Goal: Task Accomplishment & Management: Complete application form

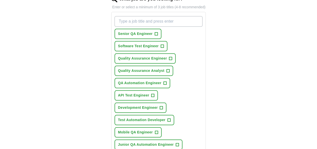
scroll to position [176, 0]
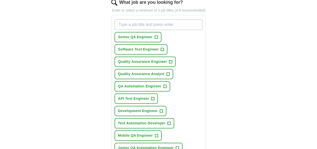
click at [147, 120] on span "Test Automation Developer" at bounding box center [141, 122] width 47 height 5
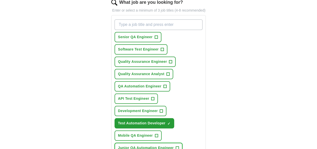
click at [151, 145] on span "Junior QA Automation Engineer" at bounding box center [146, 147] width 56 height 5
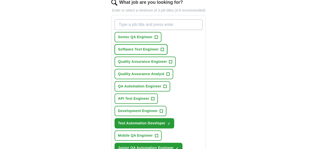
click at [159, 47] on span "Software Test Engineer" at bounding box center [138, 49] width 41 height 5
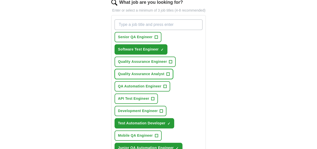
click at [148, 69] on button "Quality Assurance Analyst +" at bounding box center [144, 74] width 59 height 10
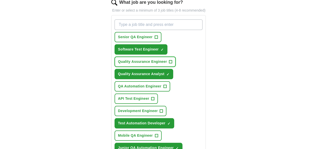
click at [148, 59] on span "Quality Assurance Engineer" at bounding box center [142, 61] width 49 height 5
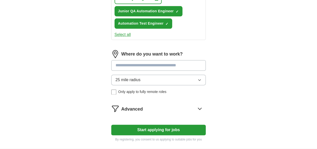
scroll to position [318, 0]
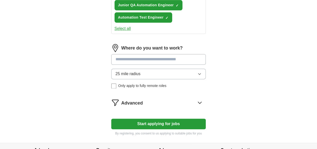
click at [204, 98] on icon at bounding box center [200, 102] width 8 height 8
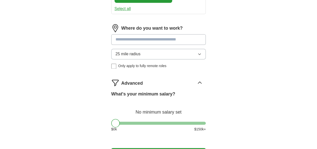
scroll to position [367, 0]
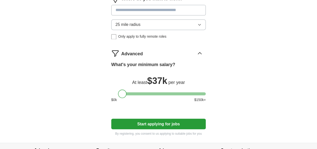
click at [114, 92] on div at bounding box center [158, 93] width 95 height 3
click at [120, 61] on div "What's your minimum salary? At least $ 37k per year $ 0 k $ 150 k+" at bounding box center [158, 83] width 95 height 45
click at [119, 92] on div at bounding box center [158, 93] width 95 height 3
drag, startPoint x: 115, startPoint y: 49, endPoint x: 99, endPoint y: 52, distance: 16.8
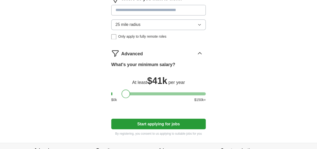
click at [117, 92] on div at bounding box center [158, 93] width 95 height 3
drag, startPoint x: 111, startPoint y: 48, endPoint x: 101, endPoint y: 50, distance: 10.6
click at [111, 92] on div at bounding box center [158, 93] width 95 height 3
